Goal: Information Seeking & Learning: Learn about a topic

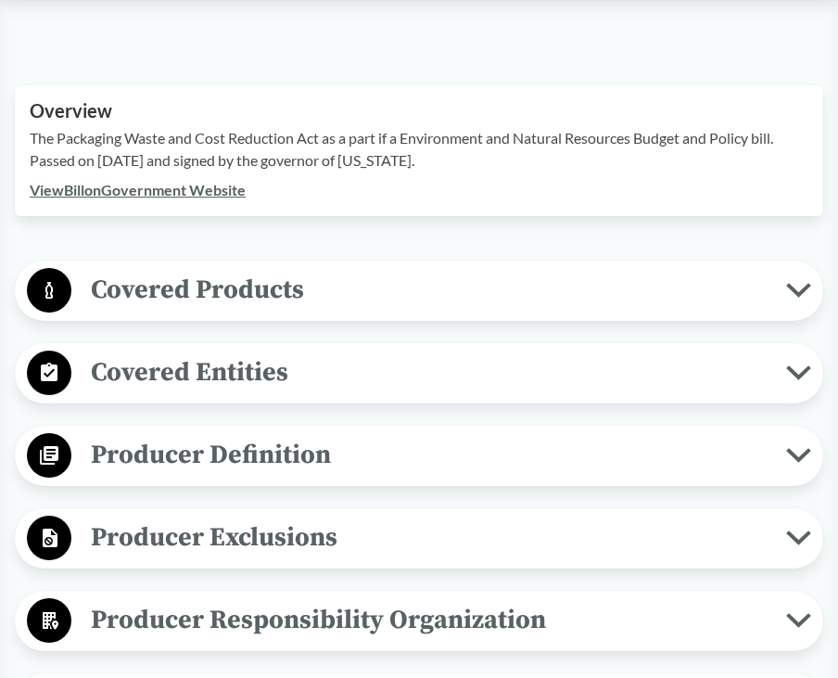
scroll to position [556, 0]
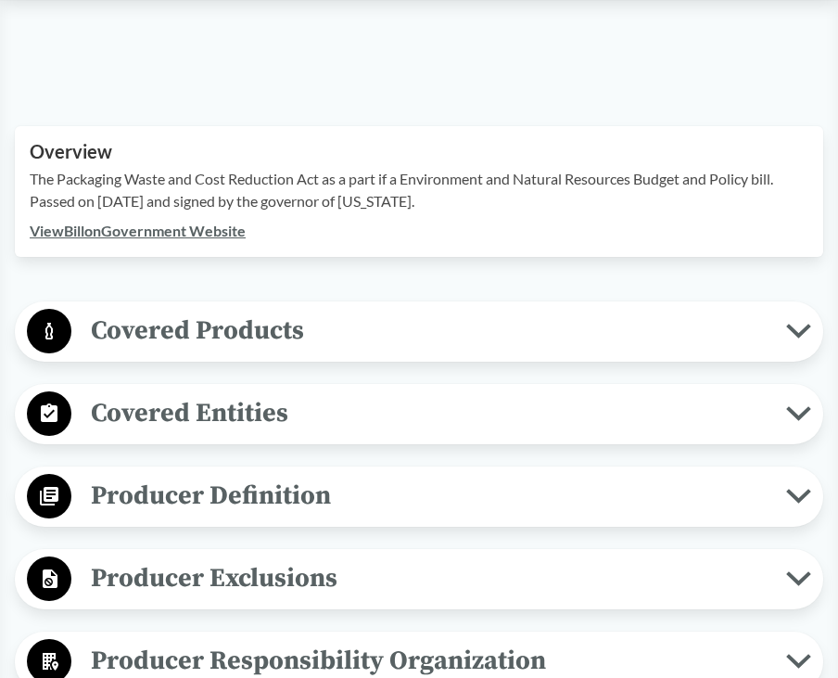
click at [241, 347] on span "Covered Products" at bounding box center [428, 331] width 715 height 42
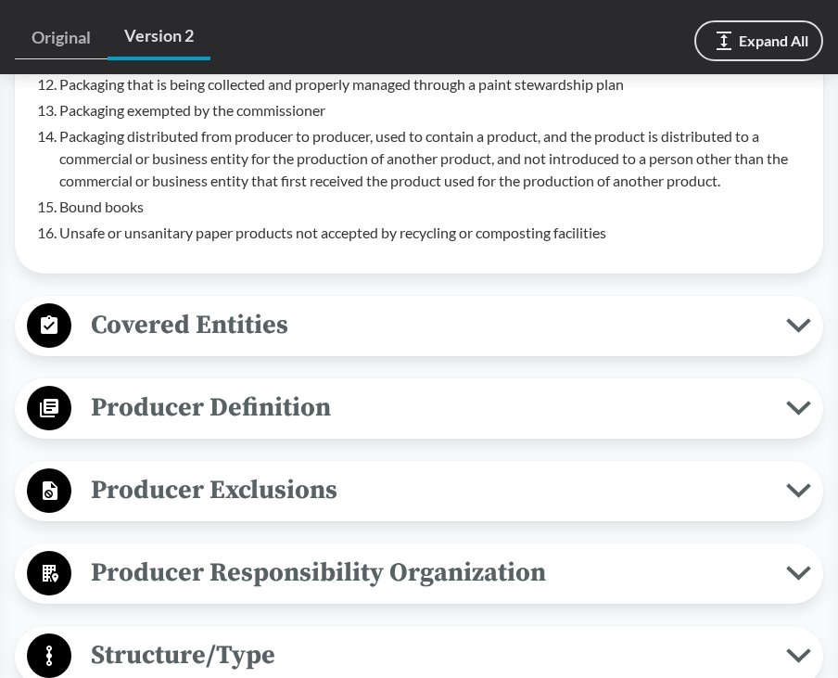
scroll to position [1576, 0]
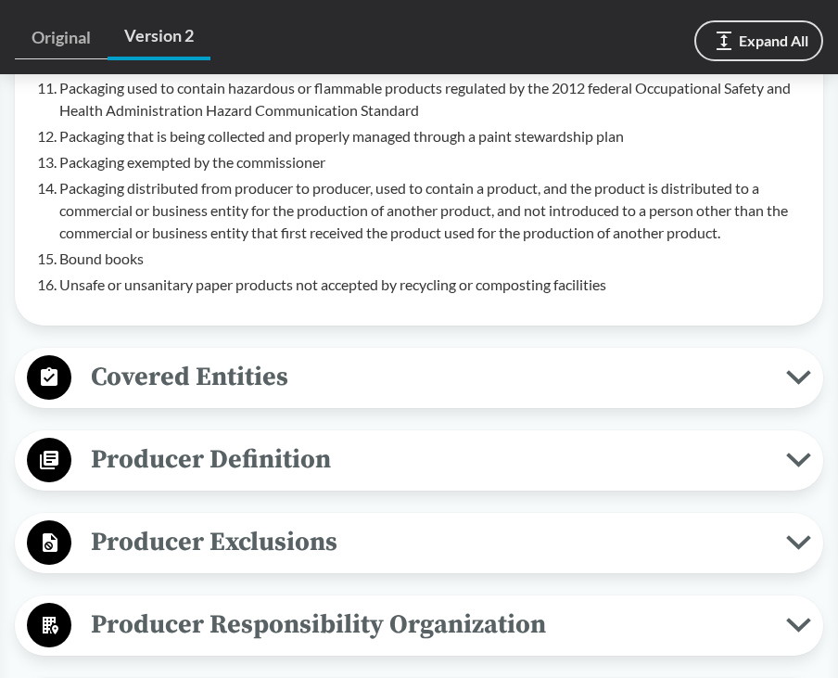
click at [155, 381] on span "Covered Entities" at bounding box center [428, 377] width 715 height 42
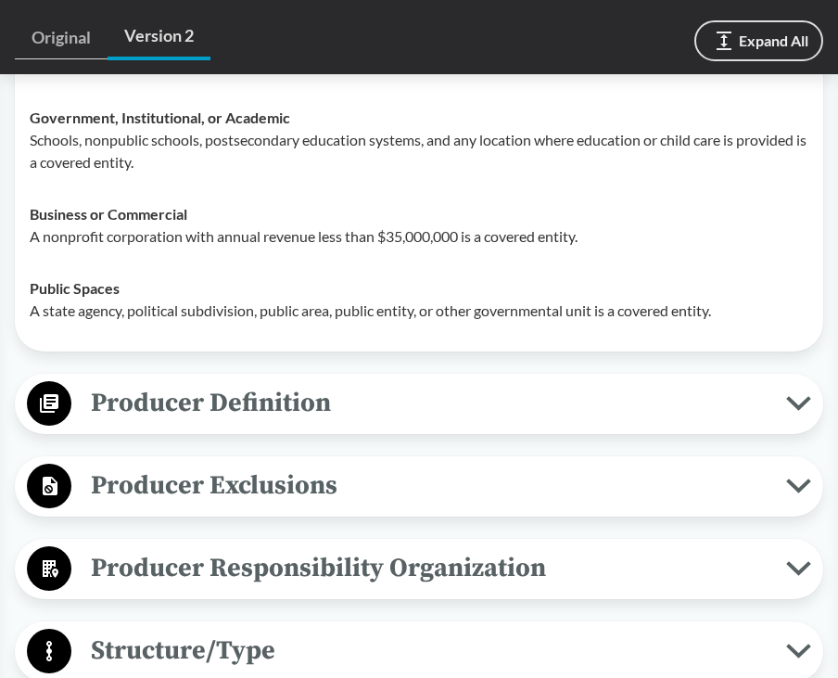
scroll to position [2040, 0]
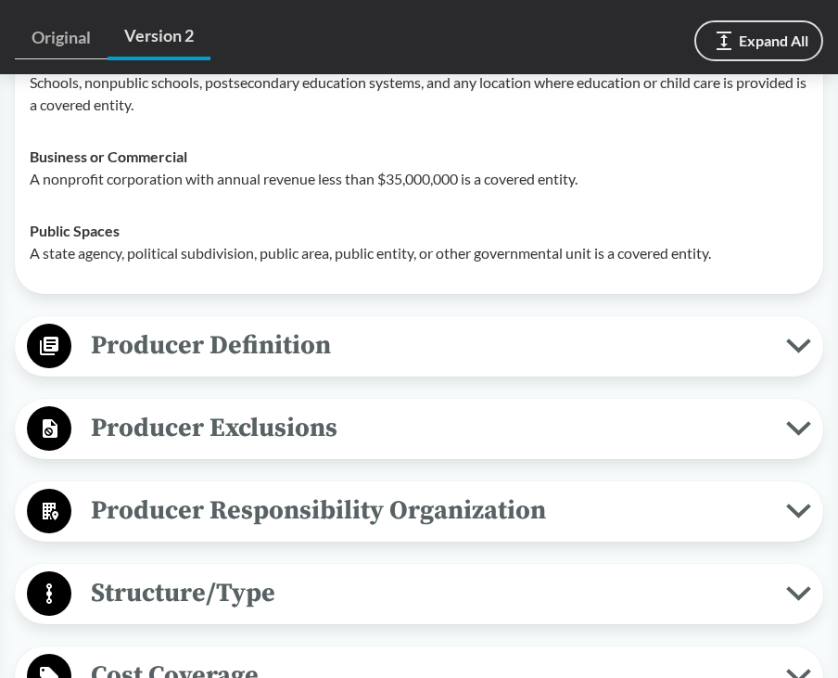
click at [176, 363] on span "Producer Definition" at bounding box center [428, 346] width 715 height 42
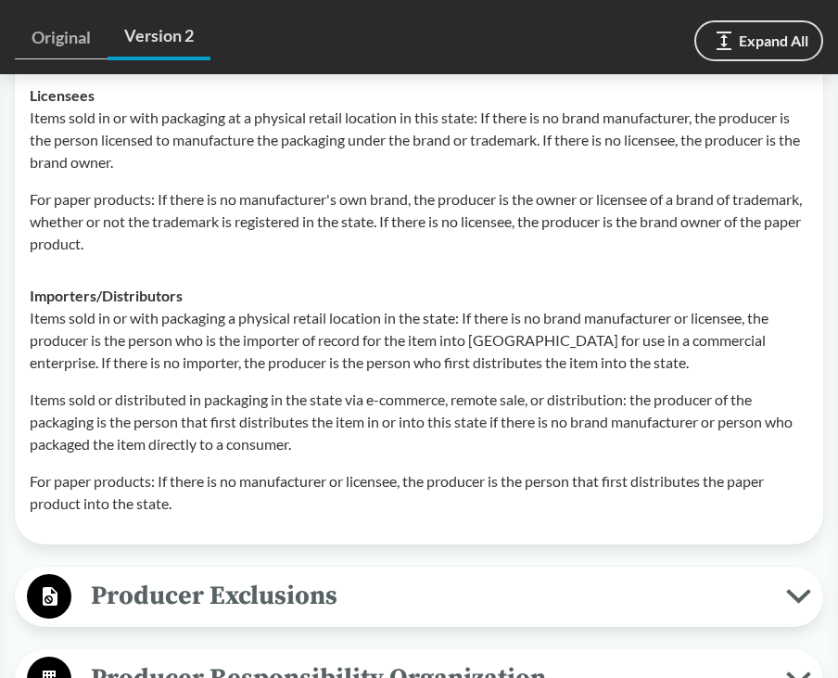
scroll to position [2967, 0]
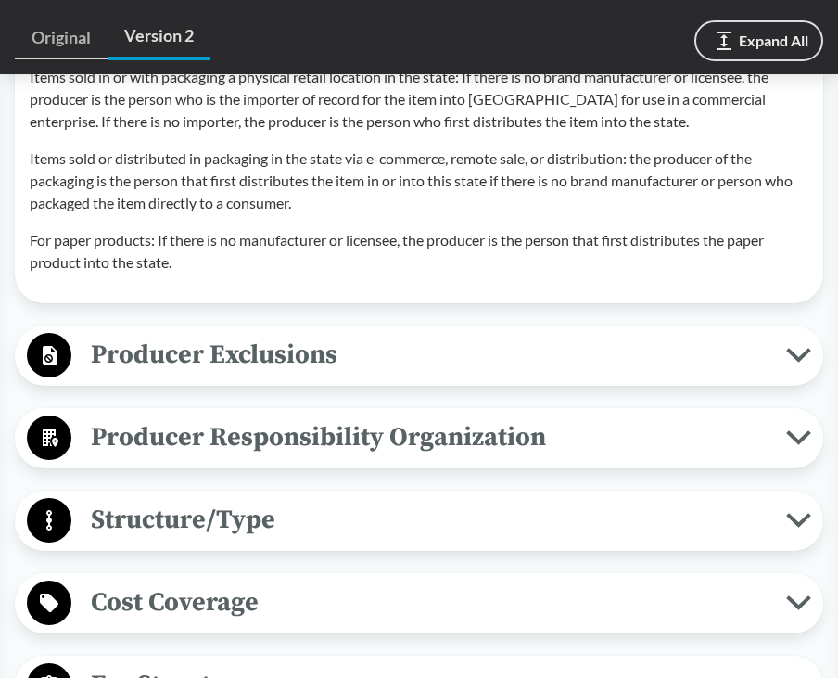
click at [137, 359] on span "Producer Exclusions" at bounding box center [428, 355] width 715 height 42
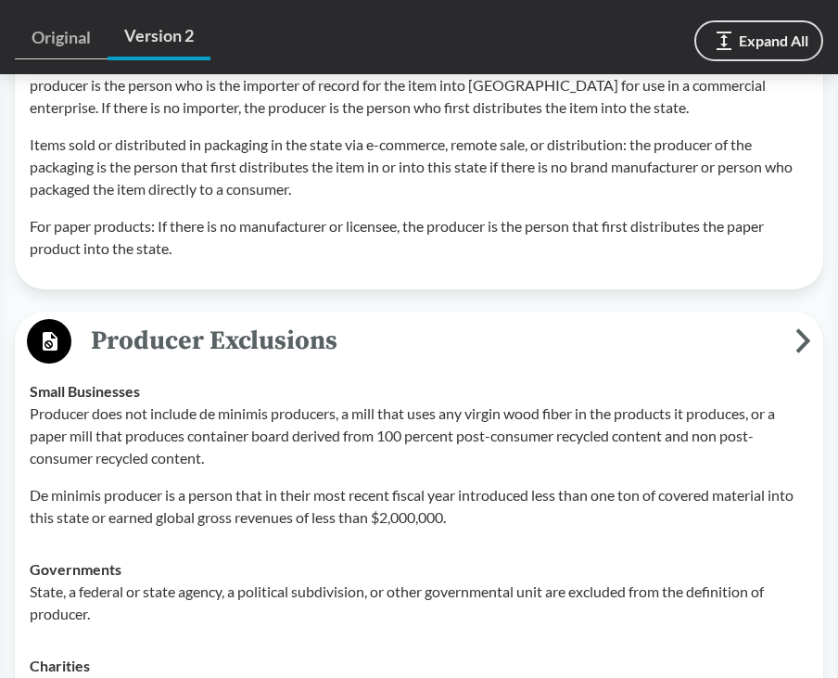
scroll to position [3338, 0]
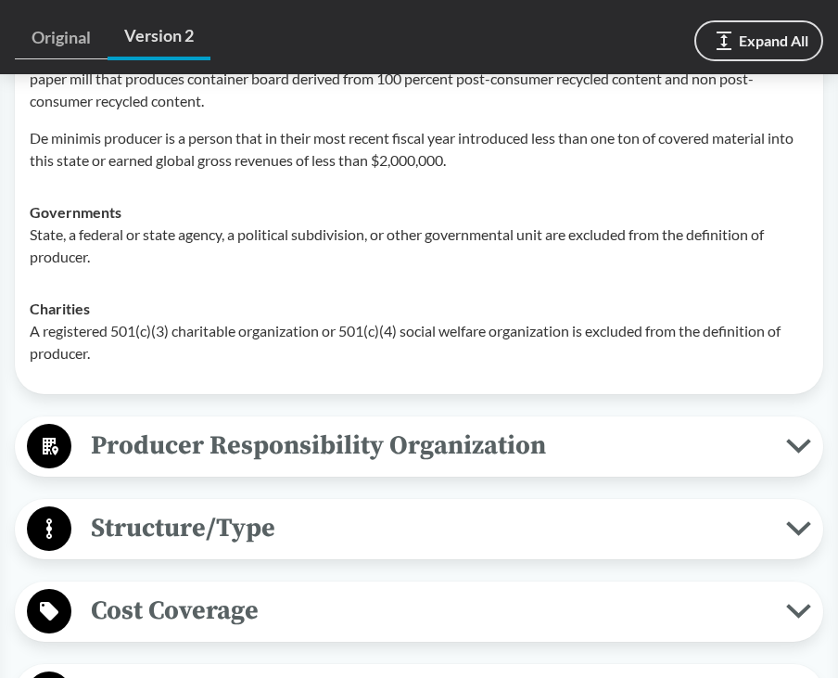
click at [508, 442] on span "Producer Responsibility Organization" at bounding box center [428, 446] width 715 height 42
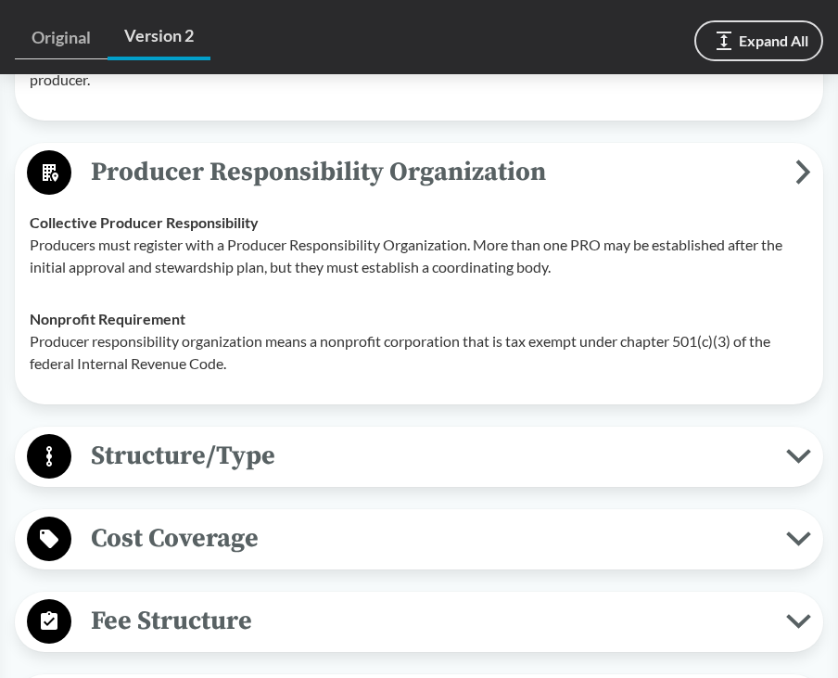
scroll to position [3616, 0]
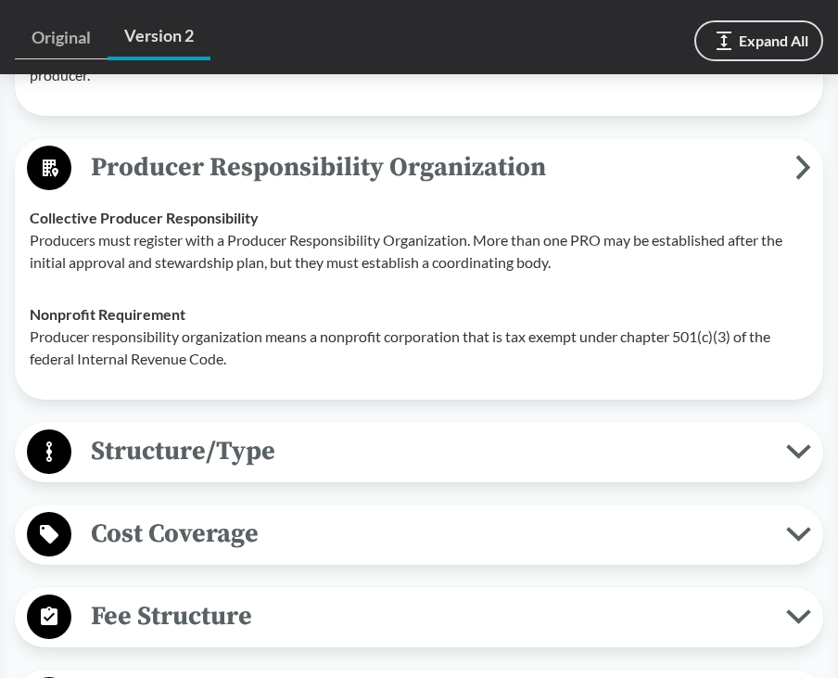
click at [450, 443] on span "Structure/Type" at bounding box center [428, 451] width 715 height 42
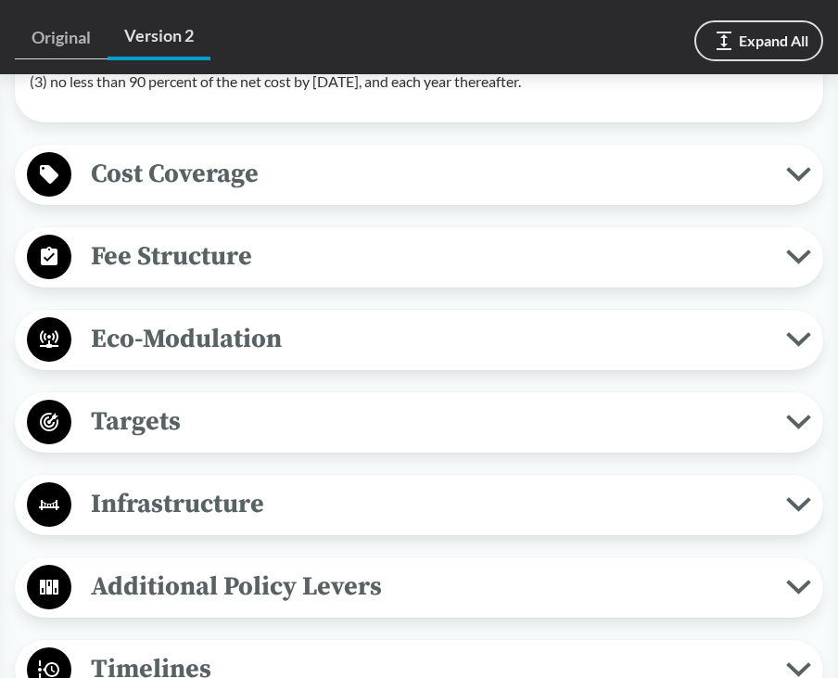
scroll to position [4080, 0]
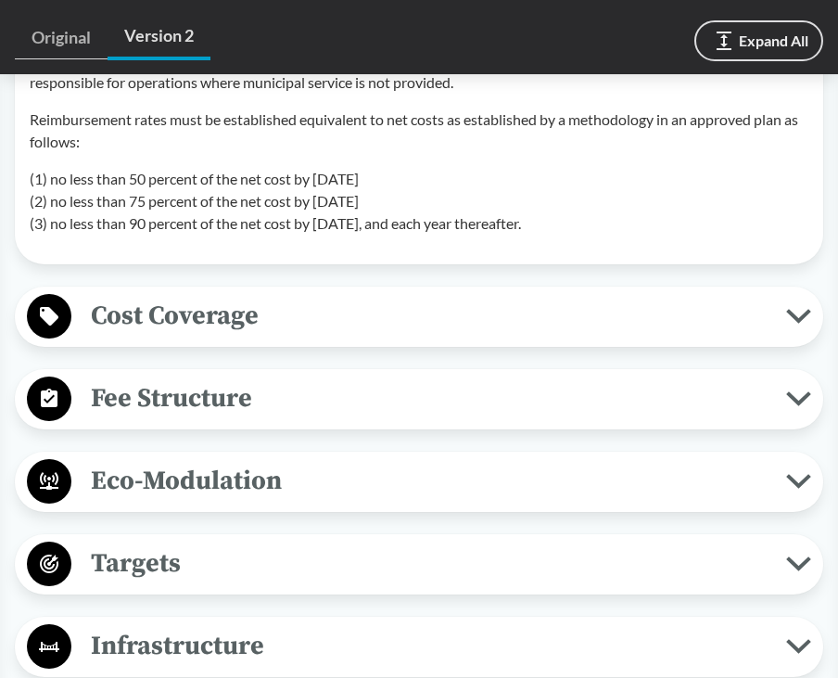
click at [389, 317] on span "Cost Coverage" at bounding box center [428, 316] width 715 height 42
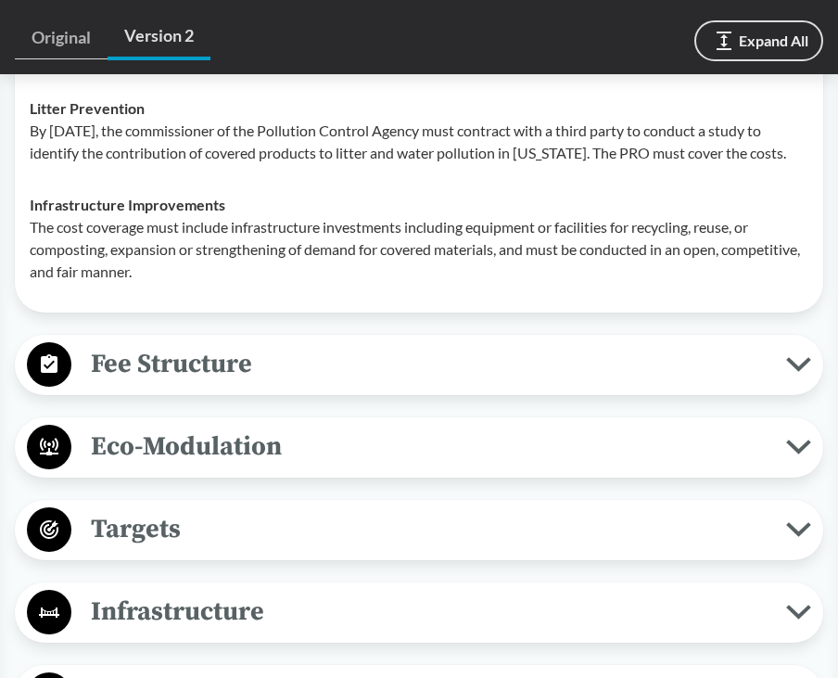
scroll to position [4822, 0]
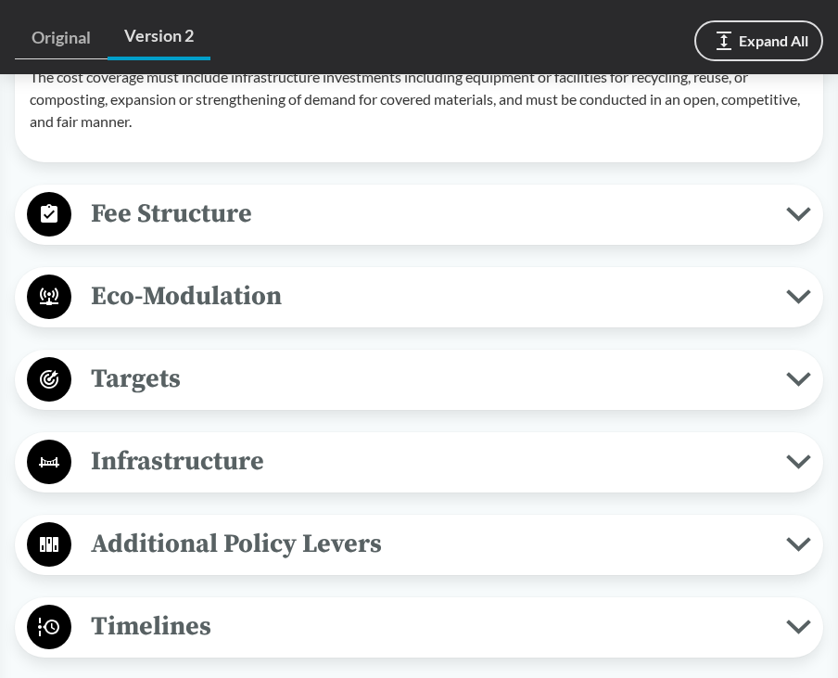
click at [397, 235] on span "Fee Structure" at bounding box center [428, 214] width 715 height 42
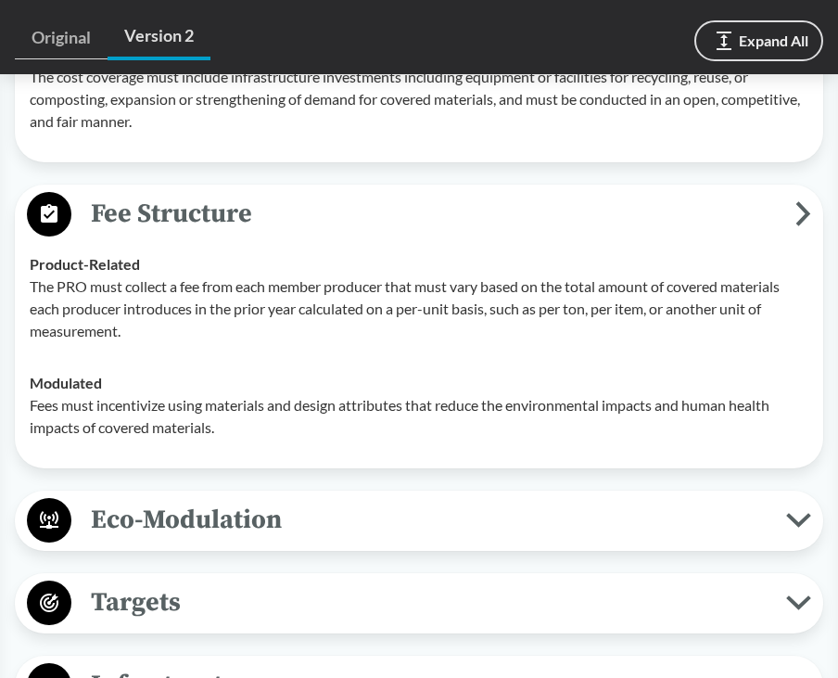
click at [345, 522] on span "Eco-Modulation" at bounding box center [428, 520] width 715 height 42
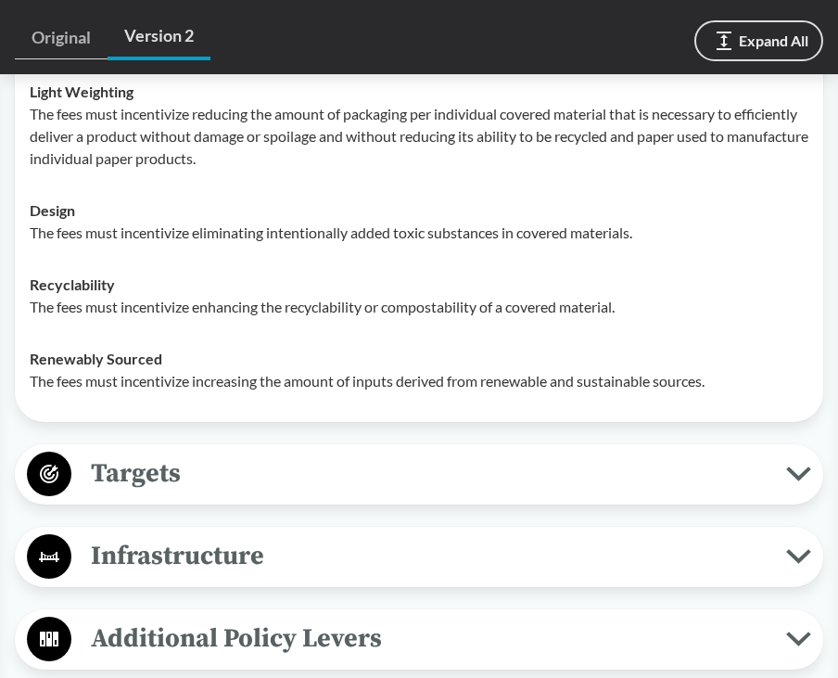
click at [256, 481] on span "Targets" at bounding box center [428, 473] width 715 height 42
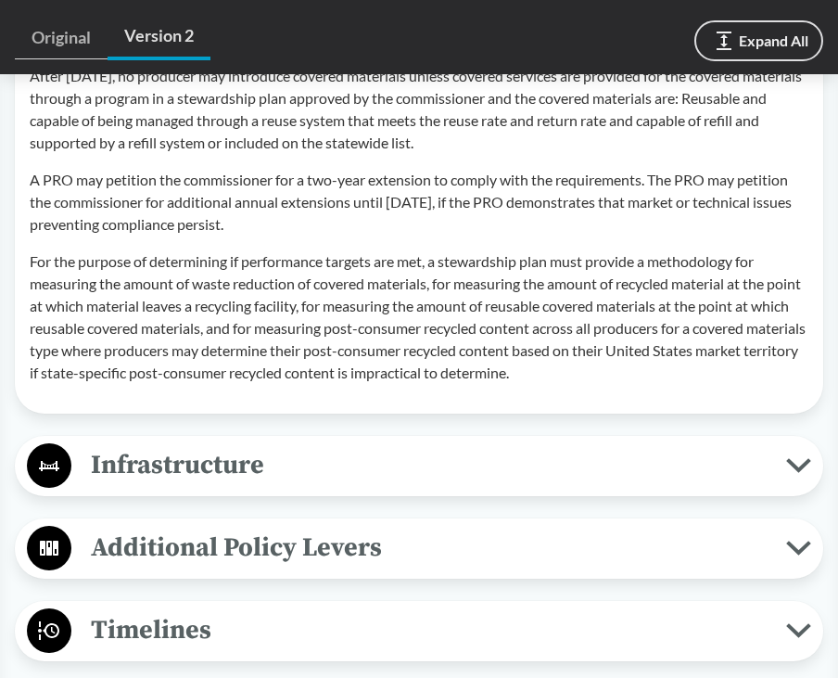
scroll to position [6212, 0]
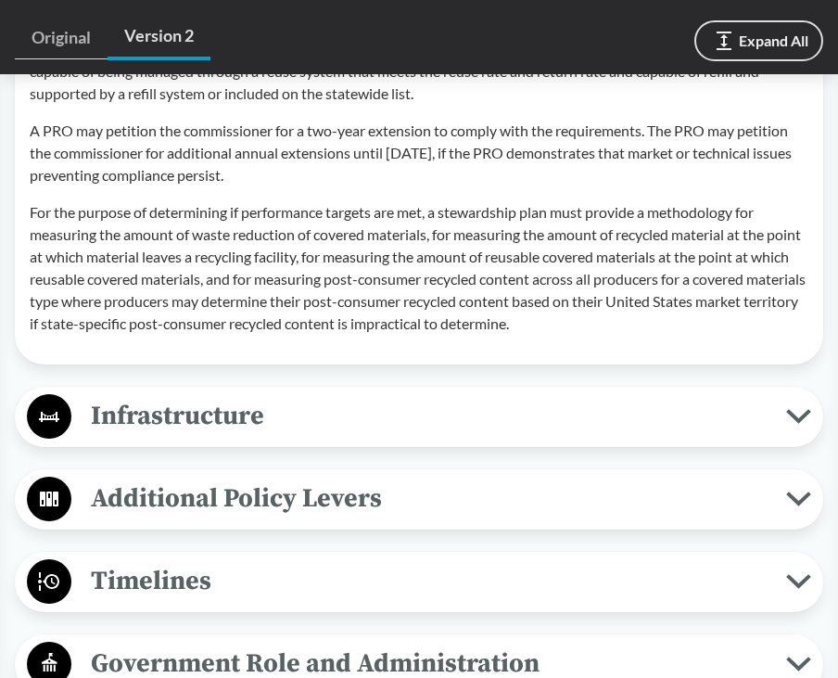
click at [279, 437] on span "Infrastructure" at bounding box center [428, 416] width 715 height 42
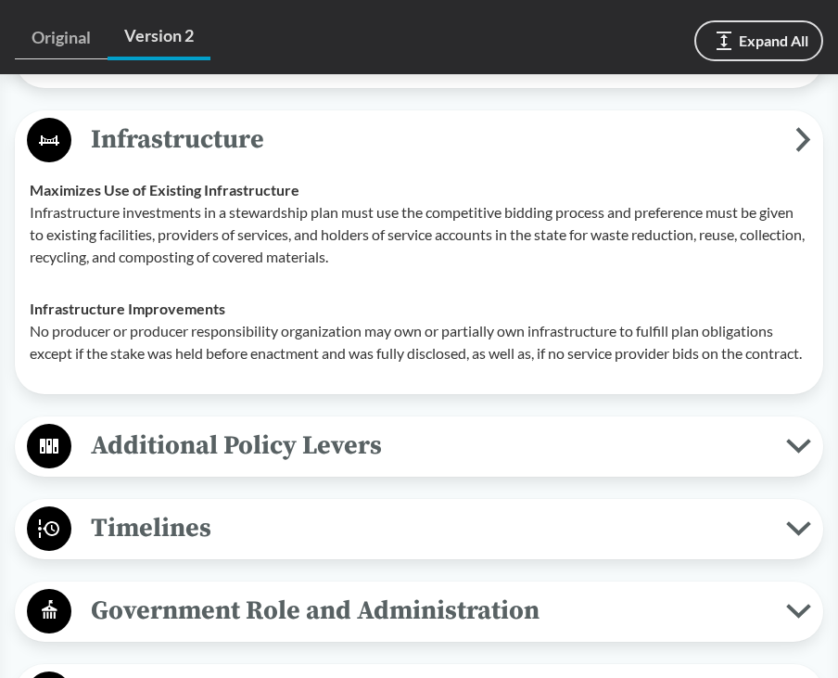
scroll to position [6491, 0]
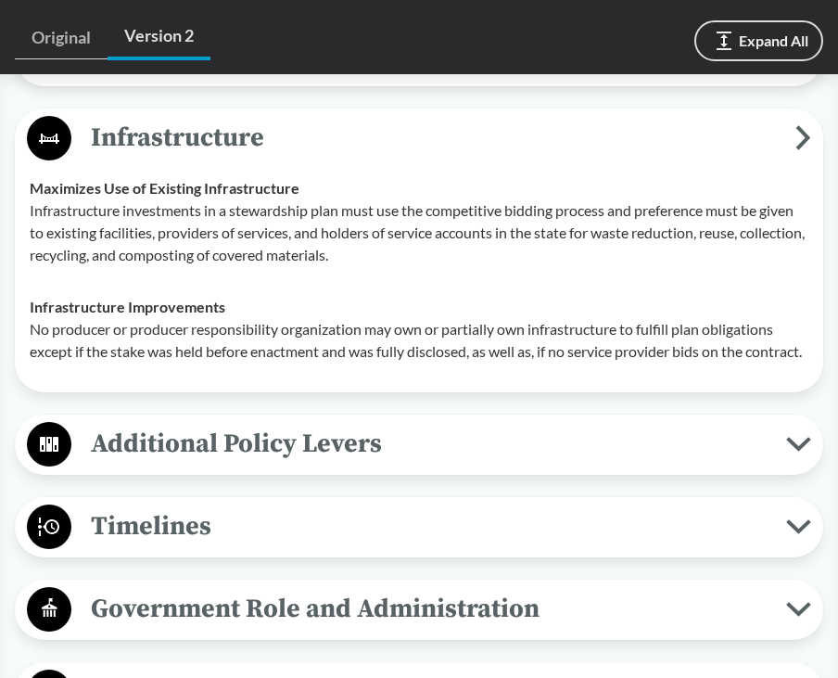
click at [274, 465] on span "Additional Policy Levers" at bounding box center [428, 444] width 715 height 42
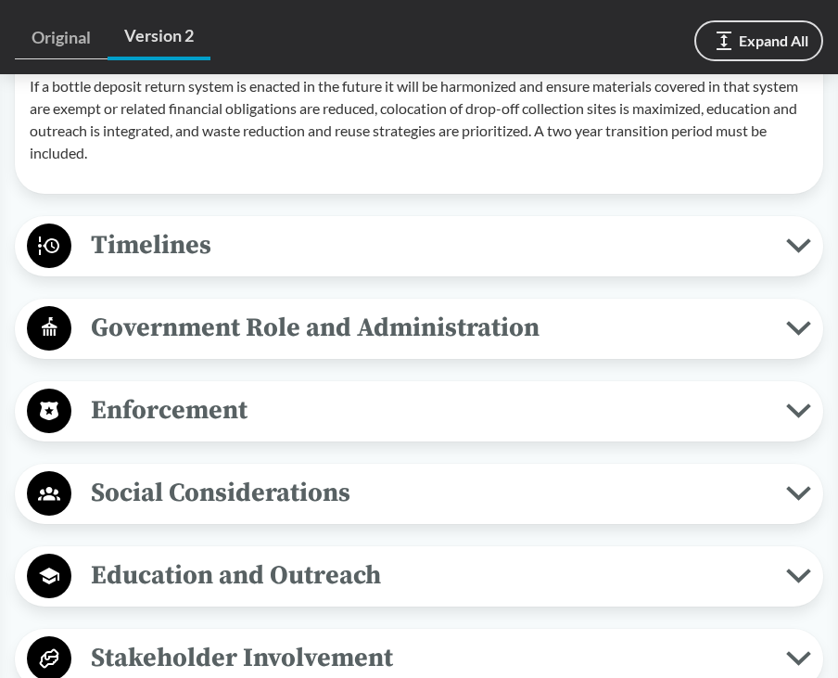
scroll to position [6954, 0]
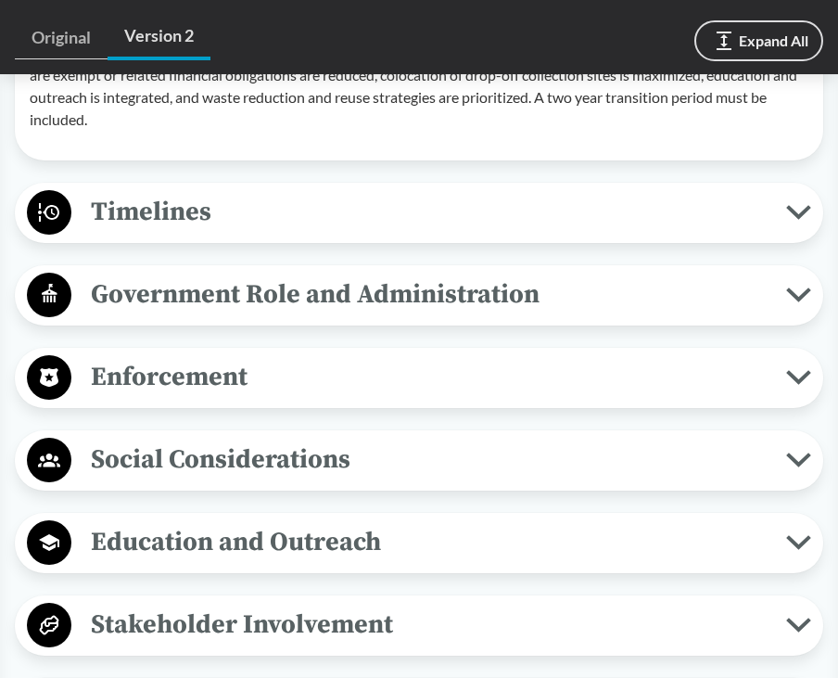
click at [297, 233] on span "Timelines" at bounding box center [428, 212] width 715 height 42
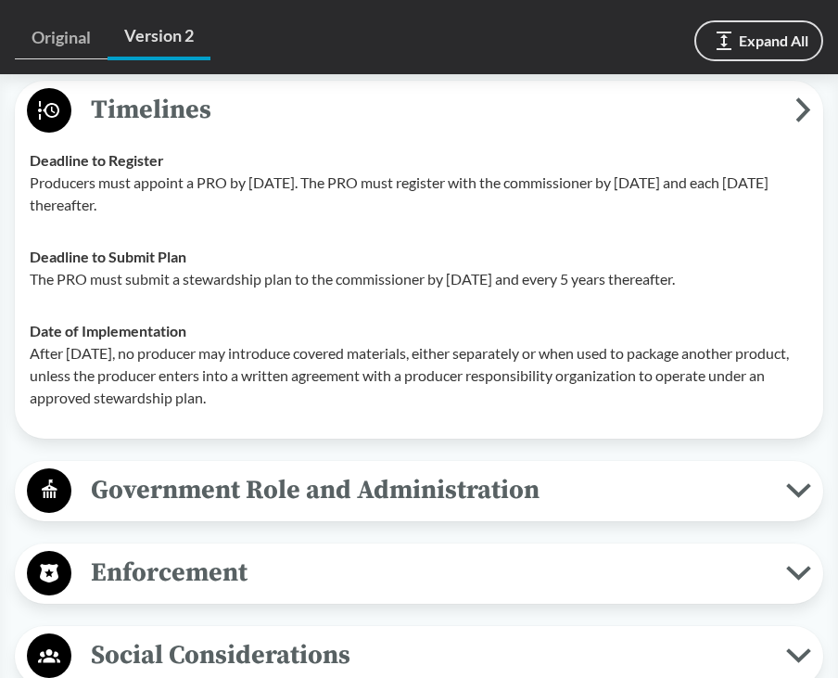
scroll to position [7047, 0]
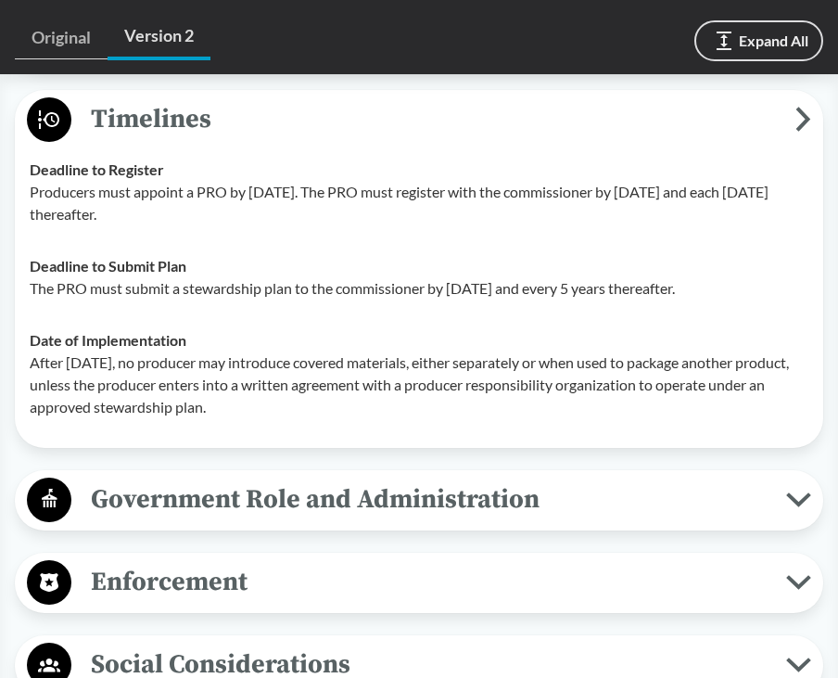
drag, startPoint x: 209, startPoint y: 278, endPoint x: 8, endPoint y: 225, distance: 207.1
copy tbody "Deadline to Register Producers must appoint a PRO by [DATE]. The PRO must regis…"
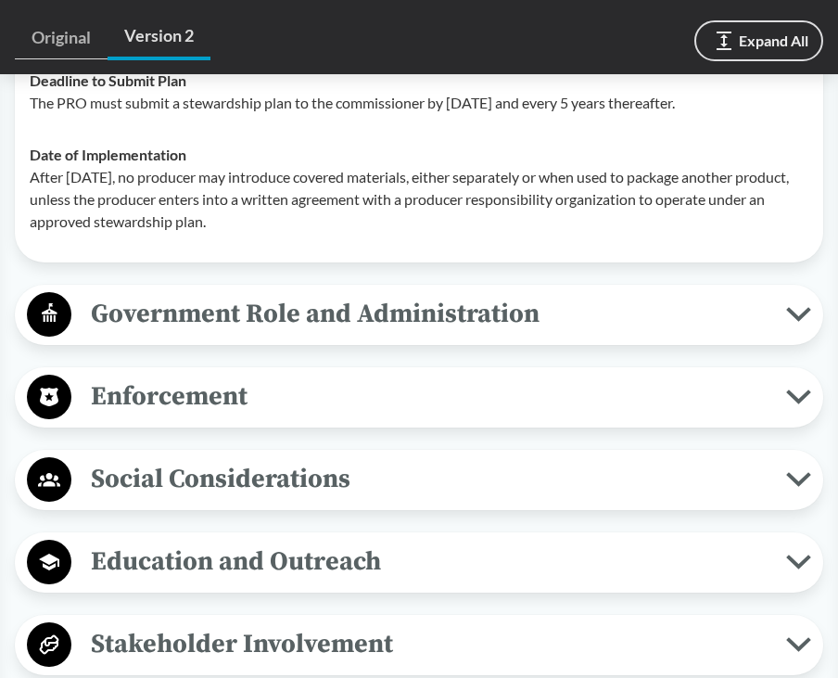
click at [469, 335] on span "Government Role and Administration" at bounding box center [428, 314] width 715 height 42
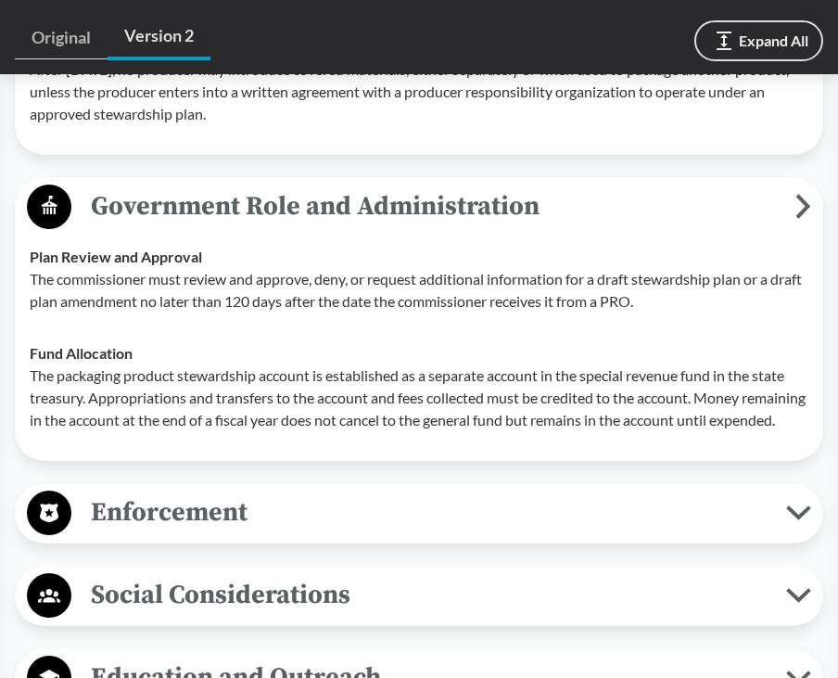
scroll to position [7418, 0]
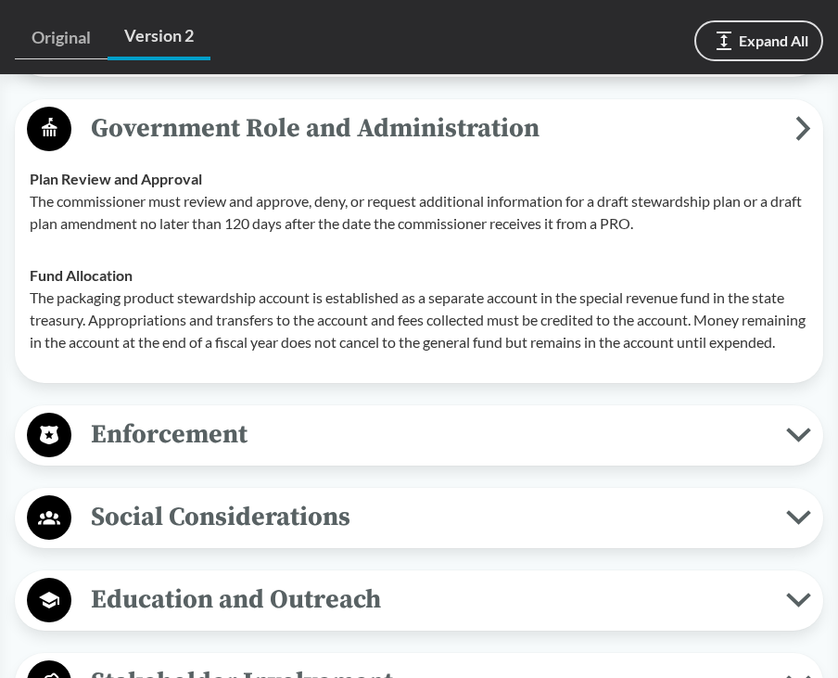
click at [395, 455] on span "Enforcement" at bounding box center [428, 435] width 715 height 42
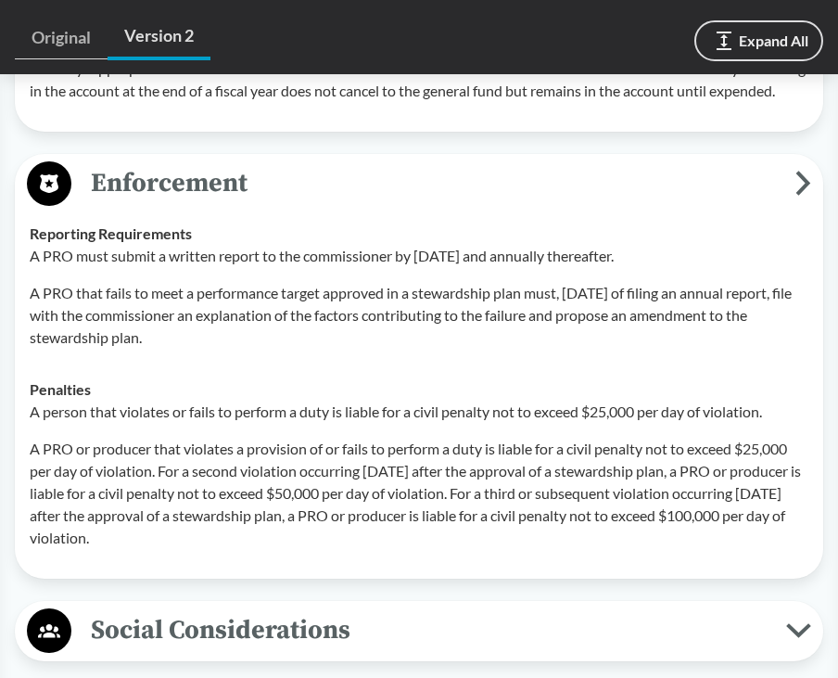
scroll to position [7789, 0]
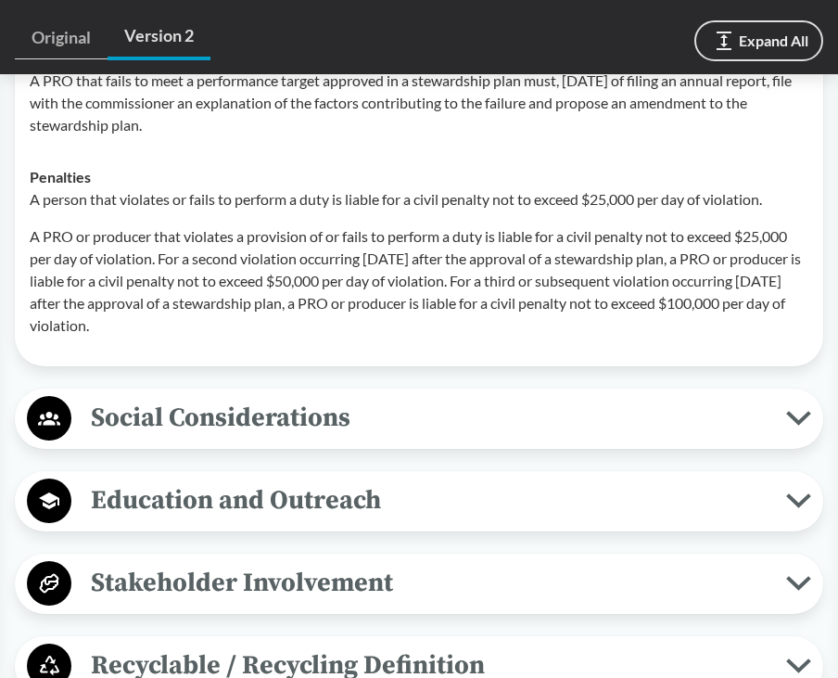
drag, startPoint x: 328, startPoint y: 495, endPoint x: 326, endPoint y: 478, distance: 16.8
click at [327, 439] on span "Social Considerations" at bounding box center [428, 418] width 715 height 42
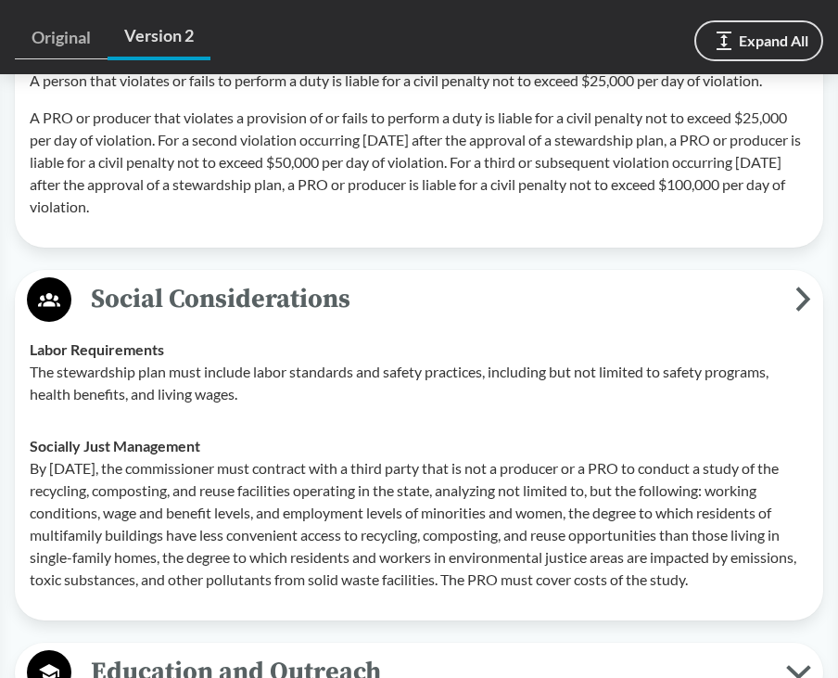
scroll to position [8252, 0]
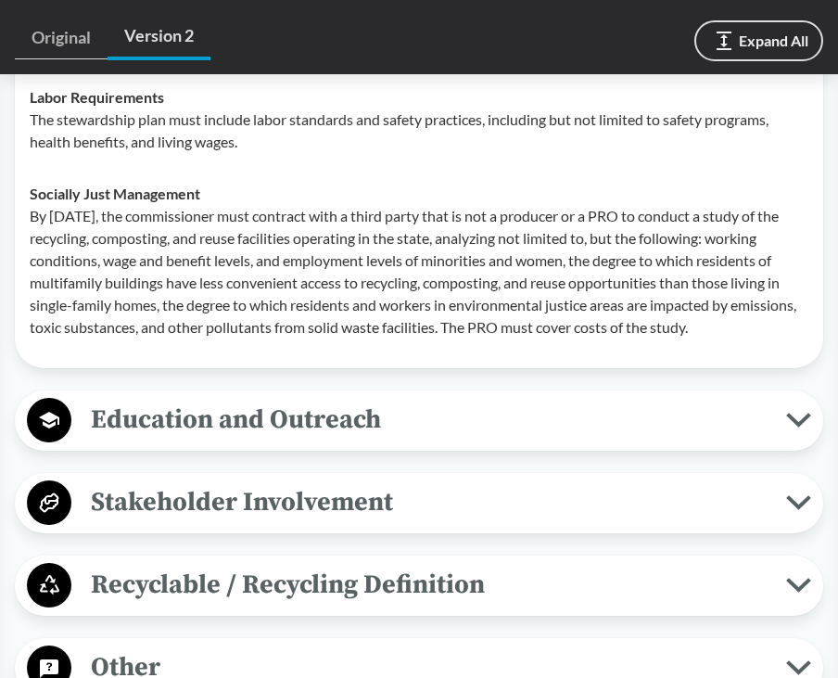
click at [256, 440] on span "Education and Outreach" at bounding box center [428, 420] width 715 height 42
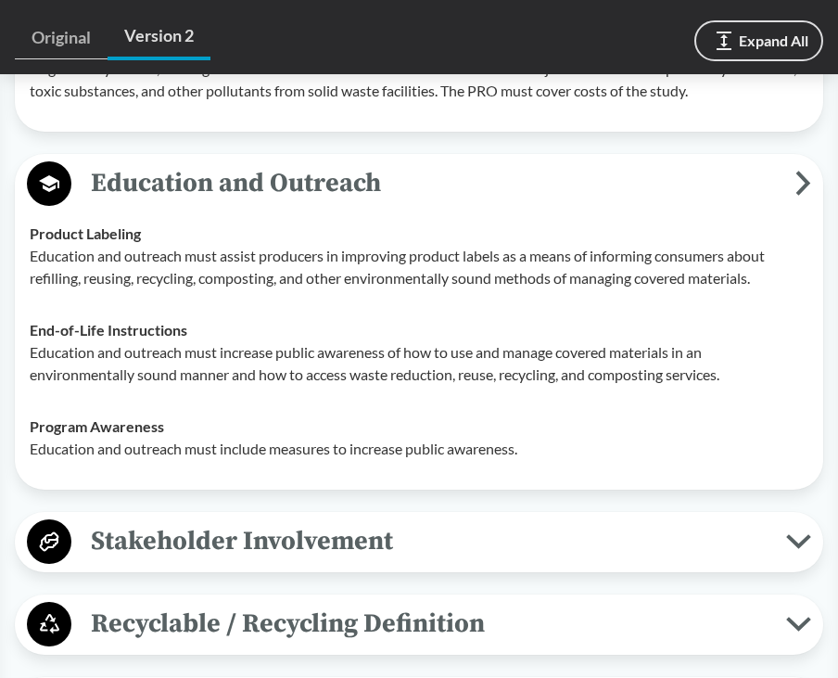
scroll to position [8623, 0]
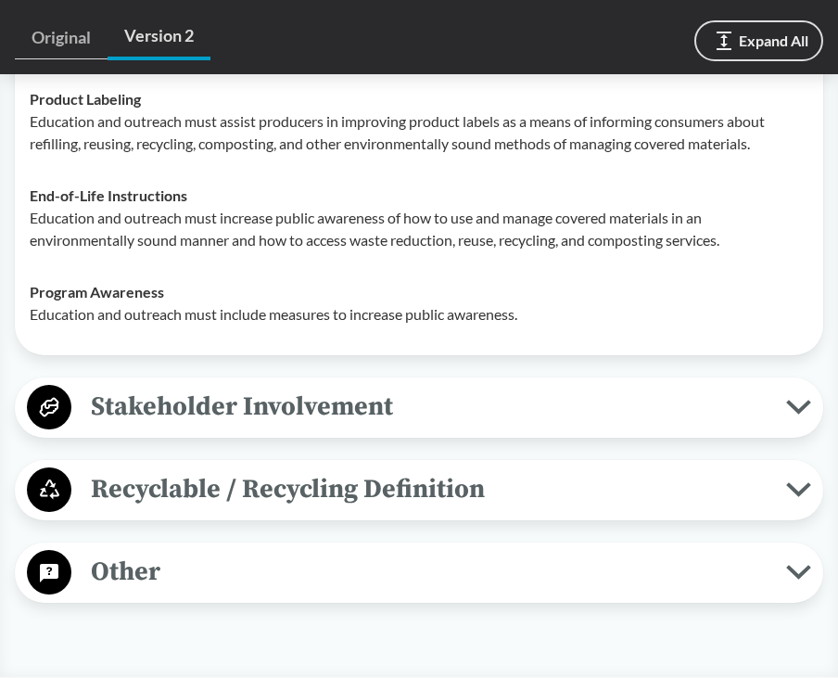
click at [231, 427] on span "Stakeholder Involvement" at bounding box center [428, 407] width 715 height 42
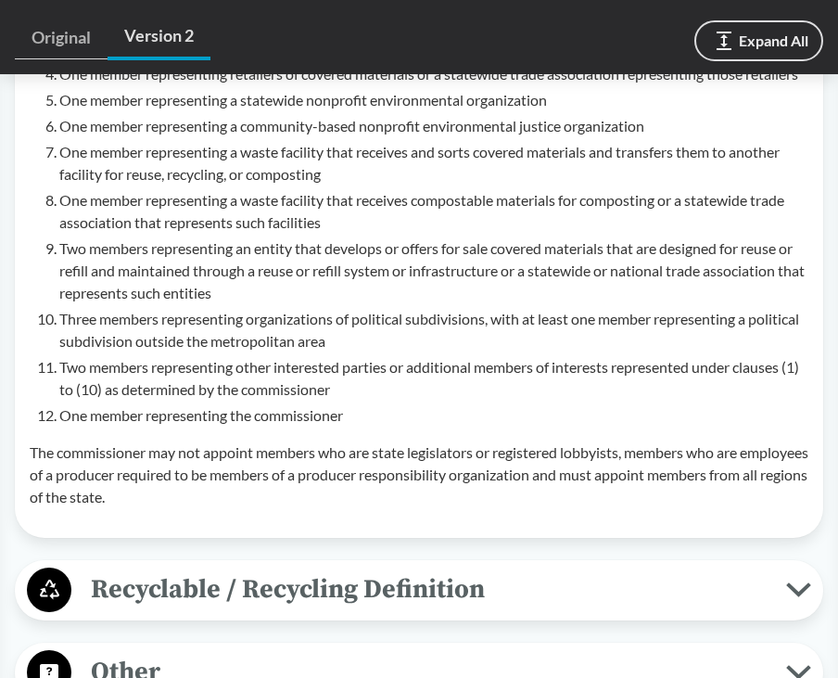
scroll to position [9550, 0]
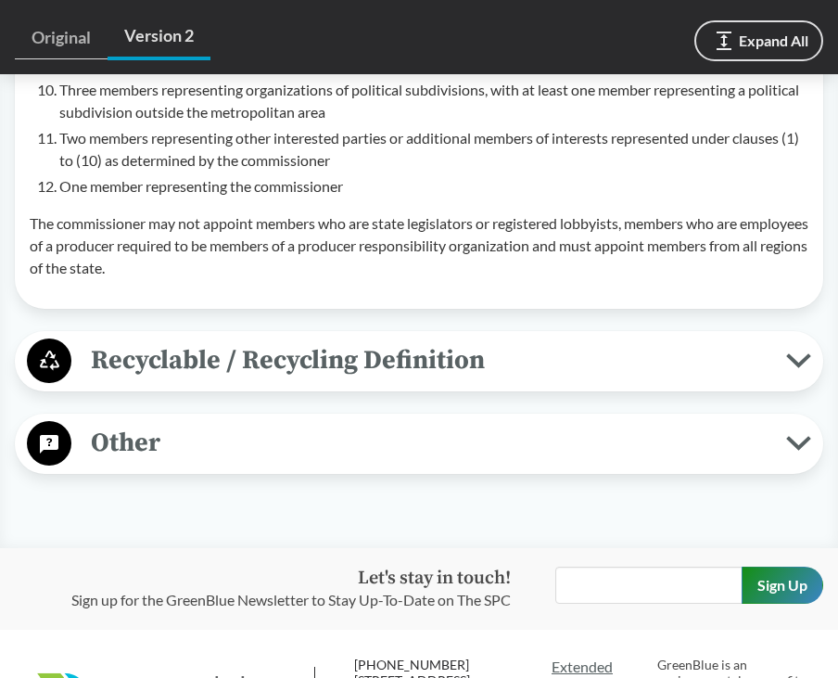
click at [253, 381] on span "Recyclable / Recycling Definition" at bounding box center [428, 360] width 715 height 42
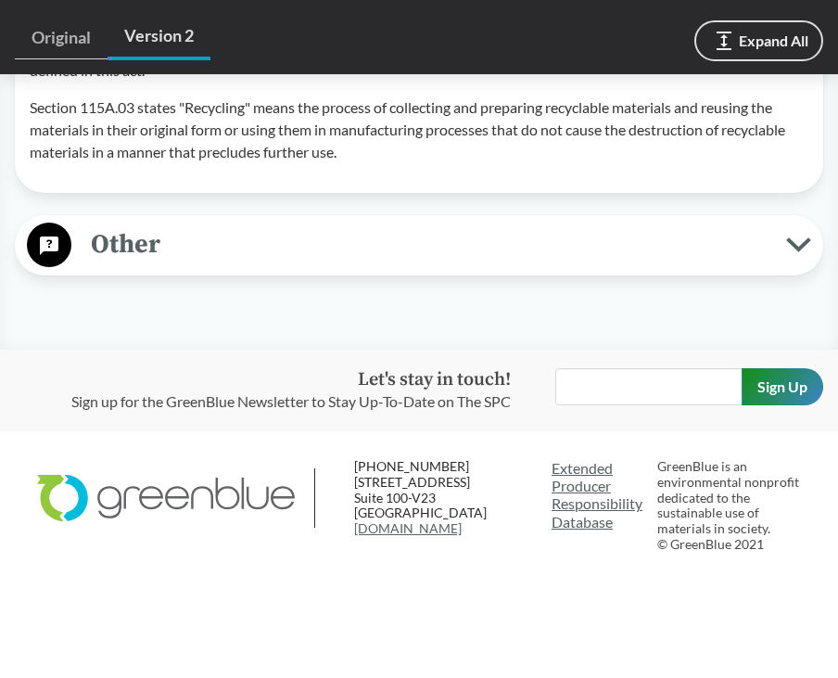
scroll to position [9862, 0]
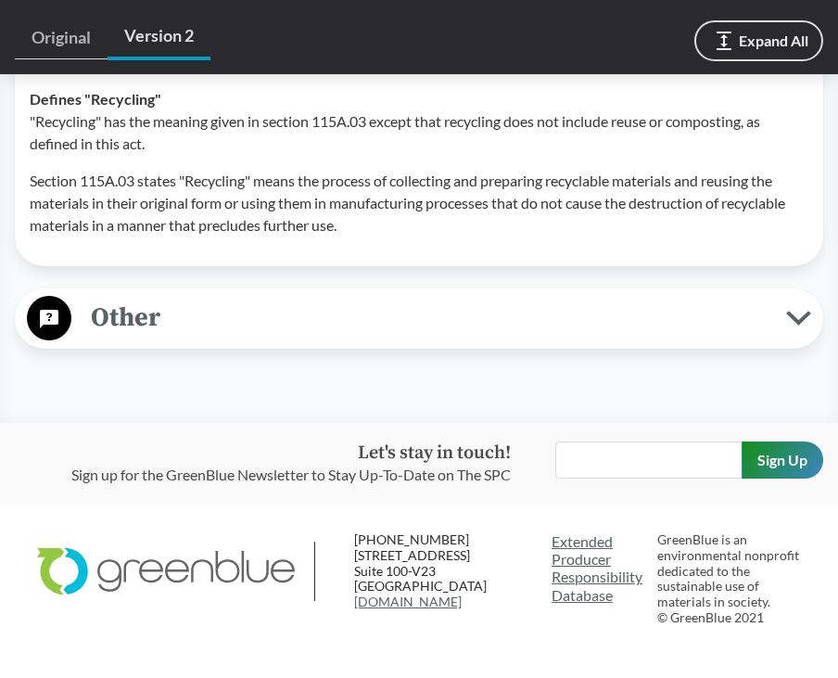
click at [260, 338] on span "Other" at bounding box center [428, 318] width 715 height 42
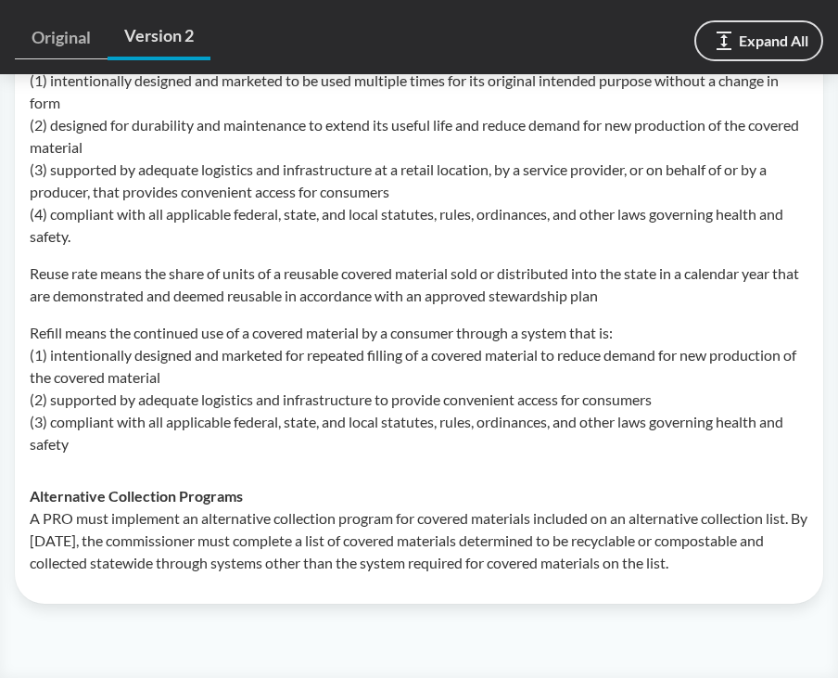
scroll to position [10882, 0]
